Goal: Find specific page/section: Find specific page/section

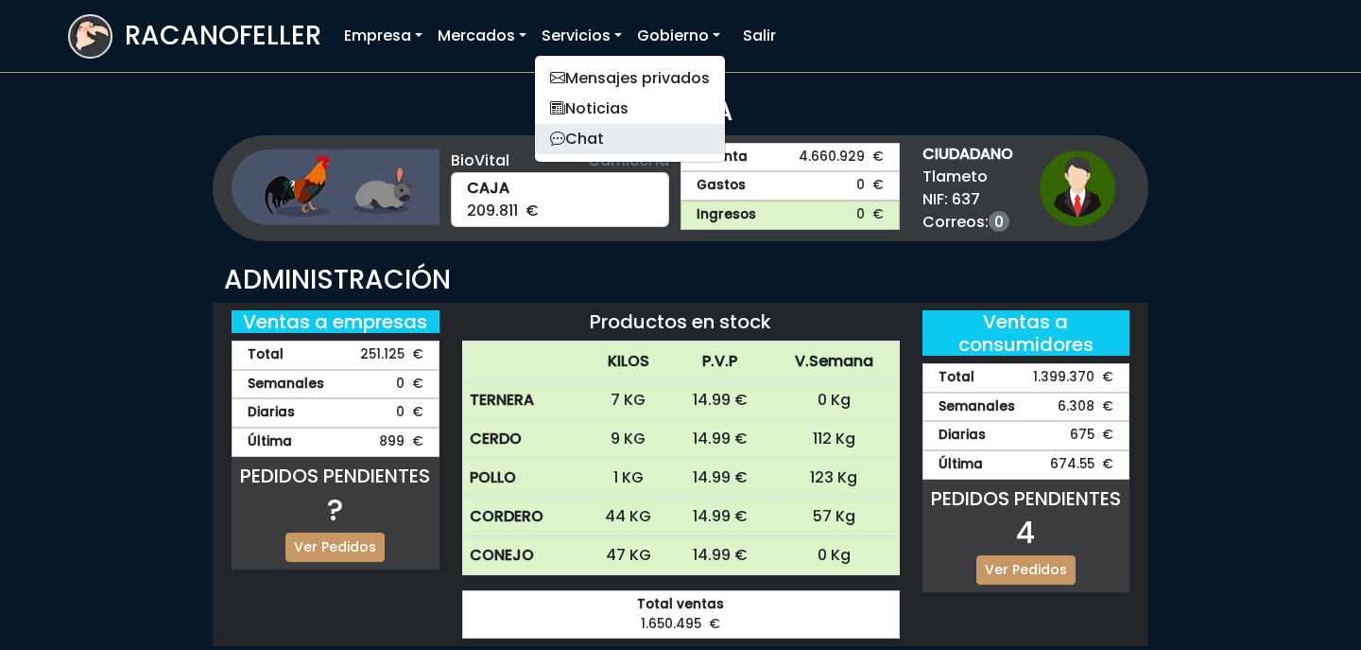
click at [616, 140] on link "Chat" at bounding box center [630, 139] width 190 height 30
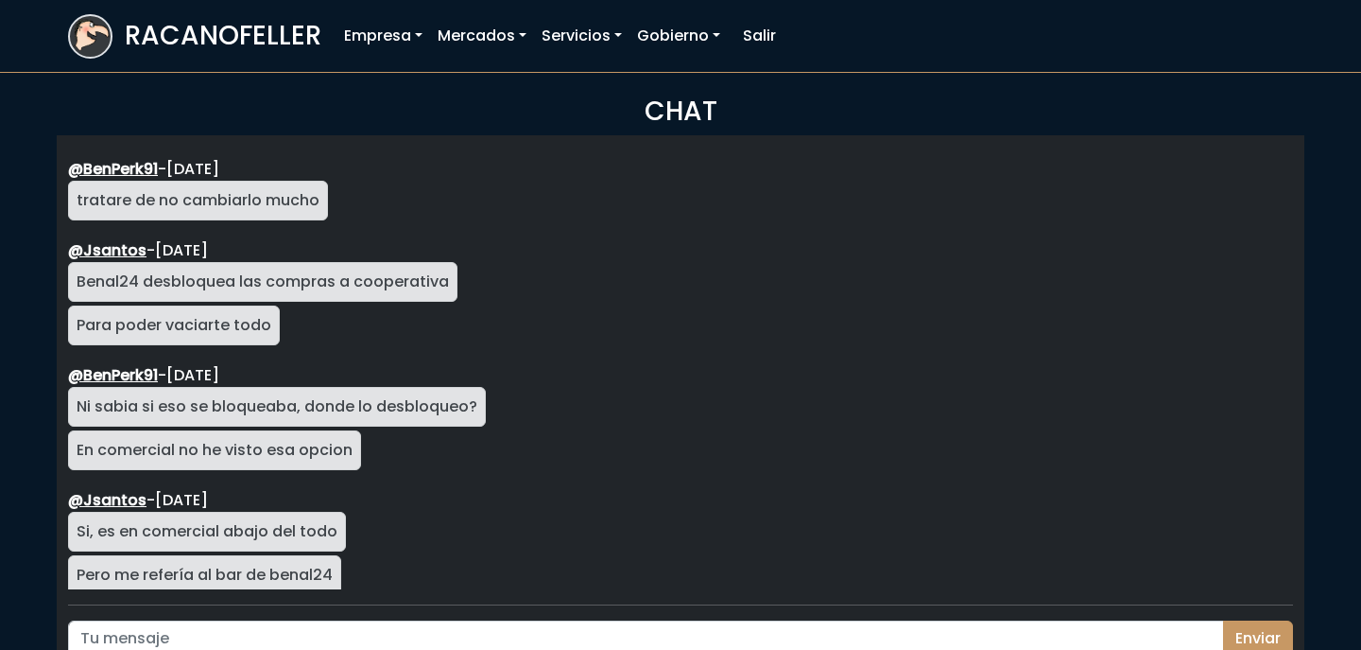
scroll to position [3369, 0]
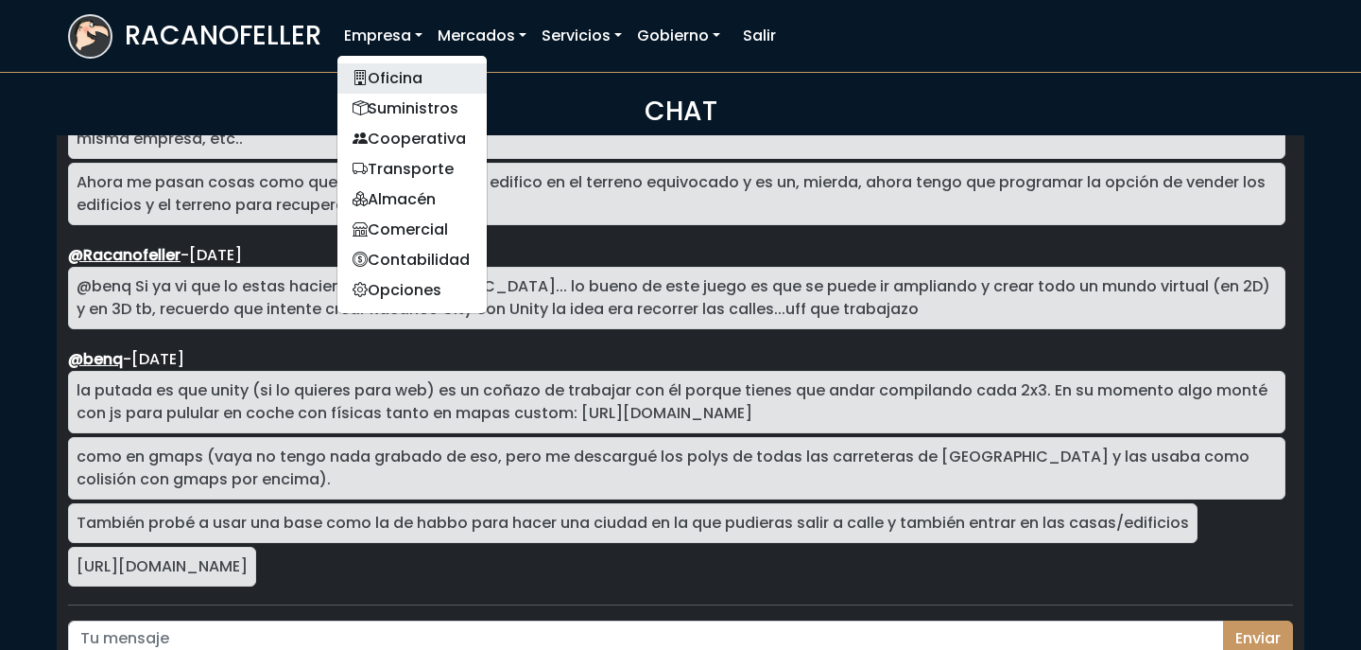
click at [393, 75] on link "Oficina" at bounding box center [412, 78] width 149 height 30
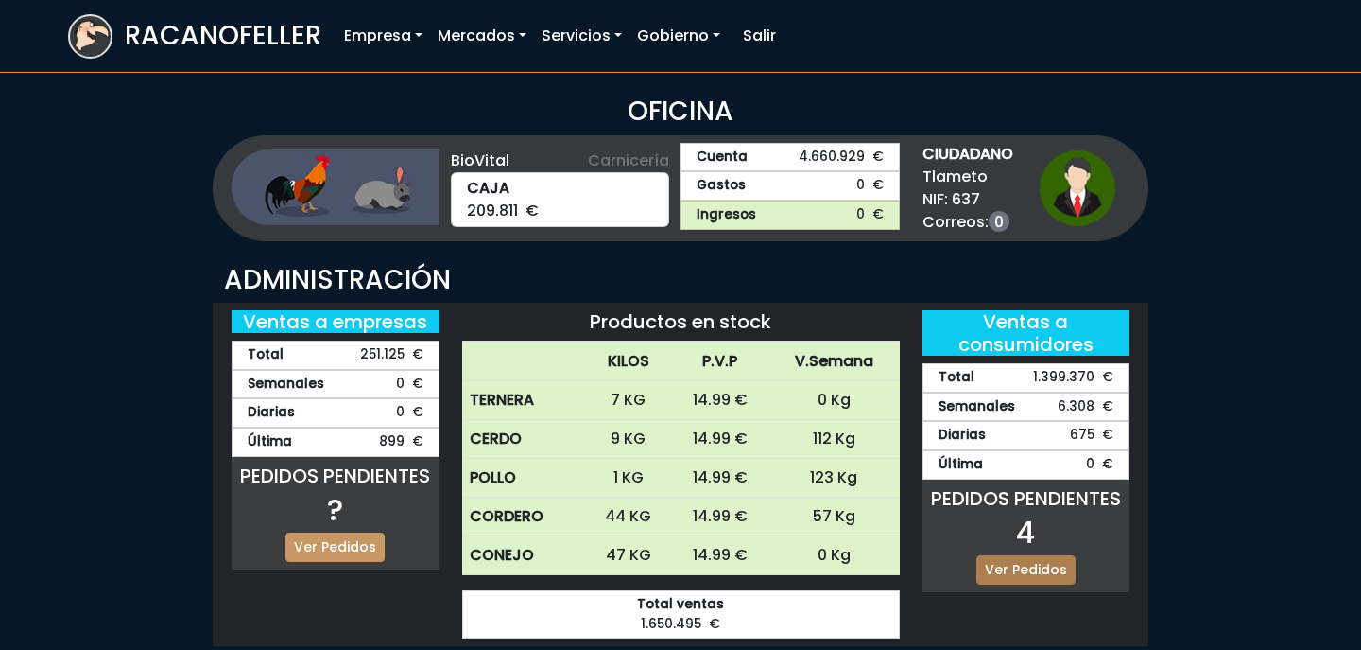
click at [1026, 564] on link "Ver Pedidos" at bounding box center [1026, 569] width 99 height 29
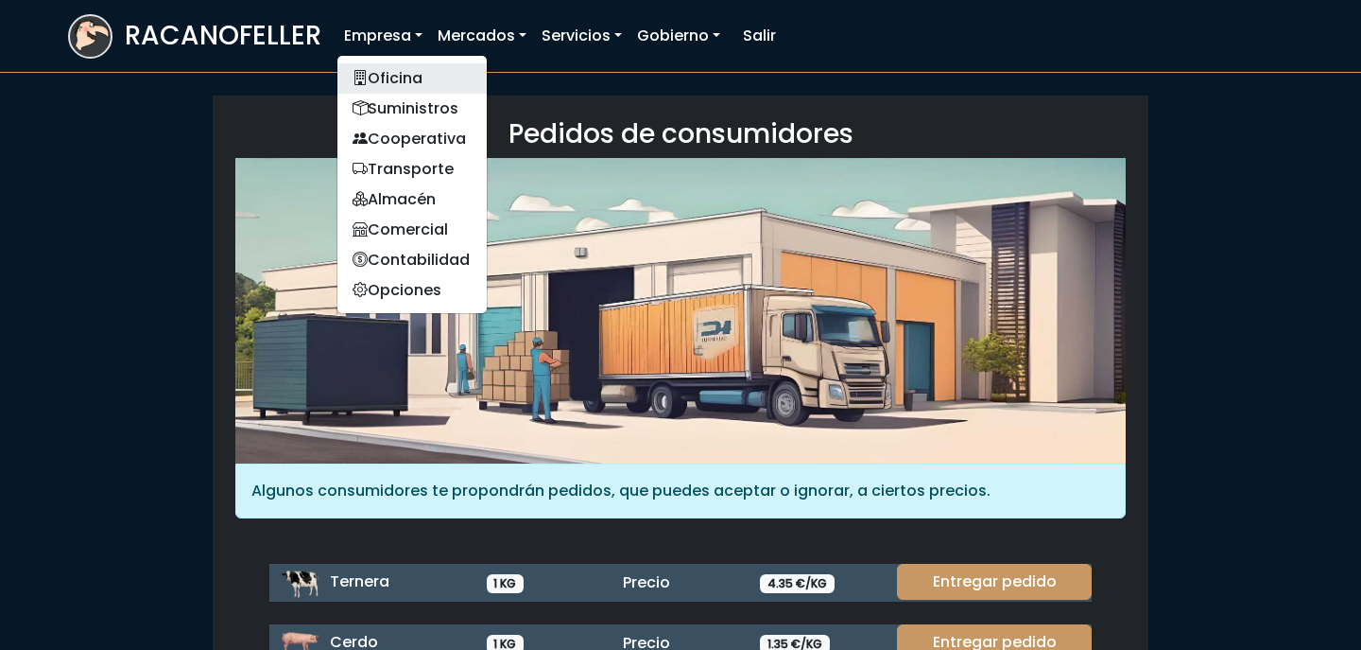
click at [397, 73] on link "Oficina" at bounding box center [412, 78] width 149 height 30
